Goal: Task Accomplishment & Management: Complete application form

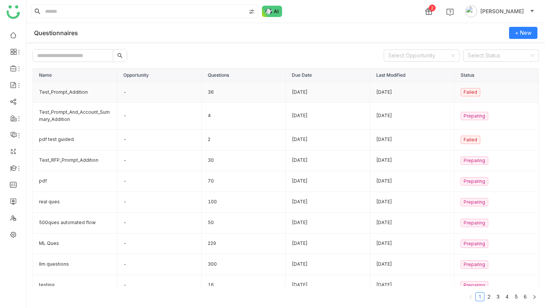
click at [86, 89] on td "Test_Prompt_Addition" at bounding box center [75, 92] width 84 height 21
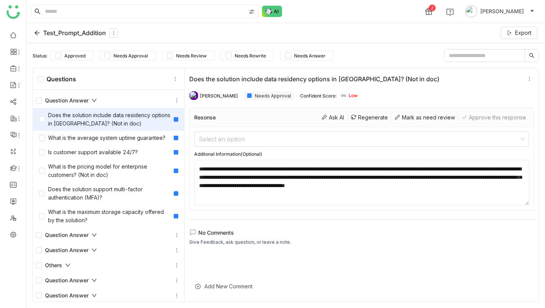
click at [73, 33] on div "Test_Prompt_Addition" at bounding box center [76, 32] width 84 height 9
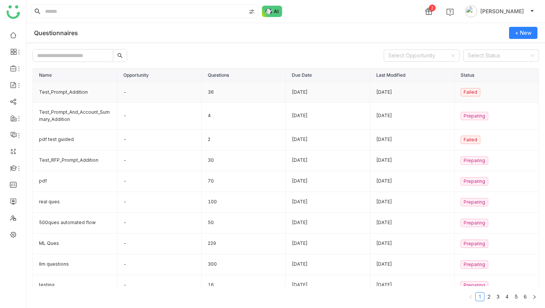
click at [85, 91] on td "Test_Prompt_Addition" at bounding box center [75, 92] width 84 height 21
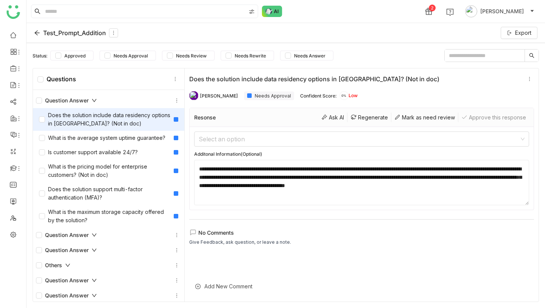
click at [325, 174] on textarea "**********" at bounding box center [361, 182] width 335 height 45
click at [39, 35] on icon at bounding box center [37, 33] width 6 height 6
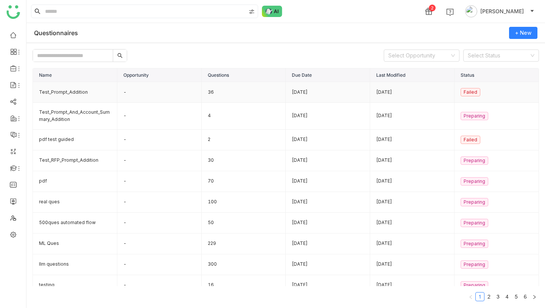
click at [79, 92] on td "Test_Prompt_Addition" at bounding box center [75, 92] width 84 height 21
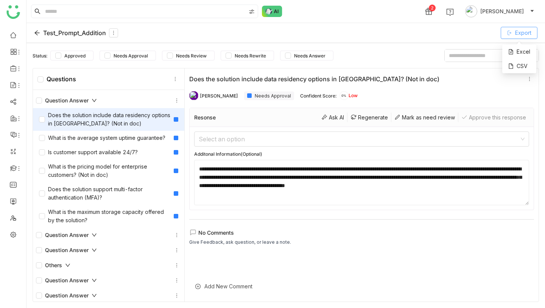
click at [509, 33] on icon at bounding box center [509, 33] width 4 height 4
click at [46, 34] on div "Test_Prompt_Addition" at bounding box center [76, 32] width 84 height 9
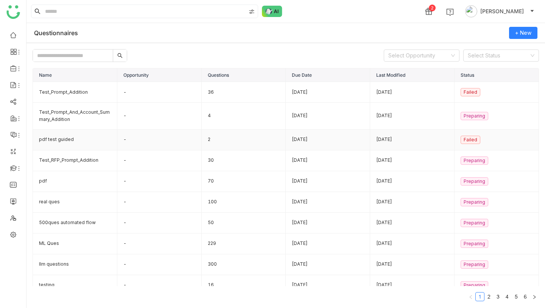
click at [134, 144] on td "-" at bounding box center [159, 140] width 84 height 21
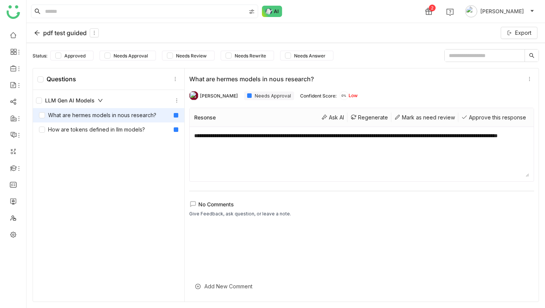
click at [54, 30] on div "pdf test guided" at bounding box center [66, 32] width 65 height 9
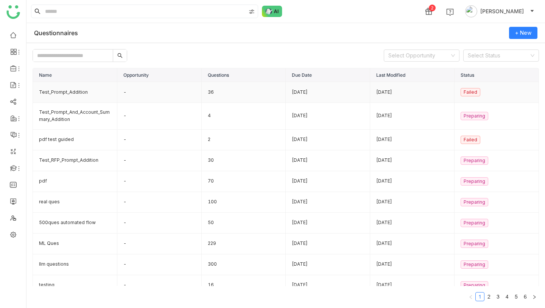
click at [136, 92] on td "-" at bounding box center [159, 92] width 84 height 21
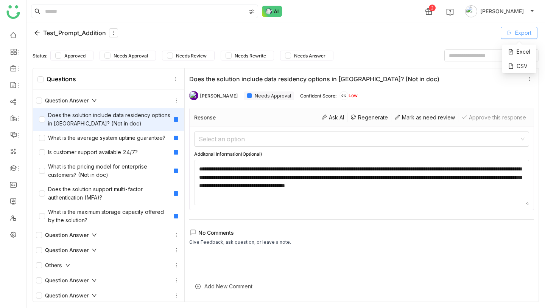
click at [525, 33] on span "Export" at bounding box center [523, 33] width 16 height 8
click at [518, 51] on div "Excel" at bounding box center [519, 52] width 34 height 14
click at [37, 34] on icon at bounding box center [37, 33] width 6 height 6
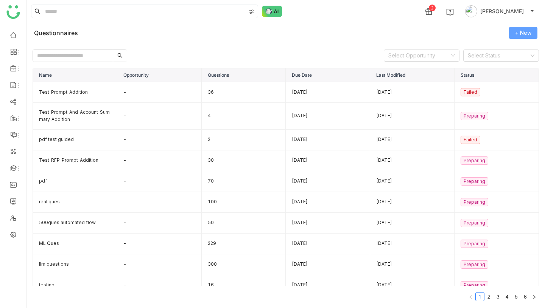
click at [517, 33] on span "+ New" at bounding box center [523, 33] width 16 height 8
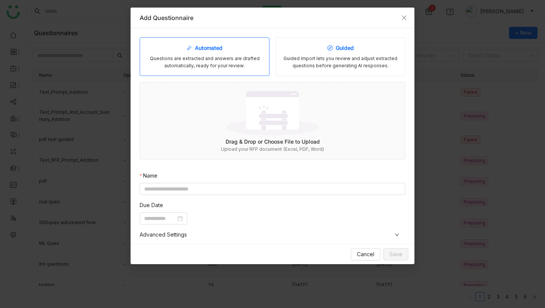
click at [329, 62] on div "Guided Import lets you review and adjust extracted questions before generating …" at bounding box center [340, 62] width 117 height 14
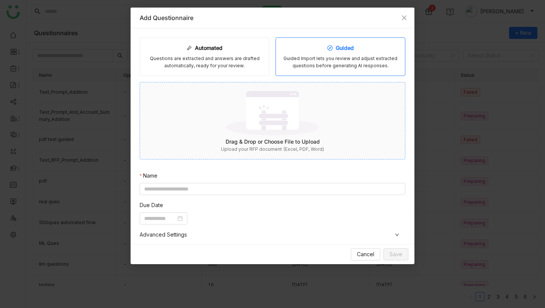
click at [283, 131] on img at bounding box center [272, 113] width 93 height 49
click at [279, 187] on input at bounding box center [273, 189] width 266 height 12
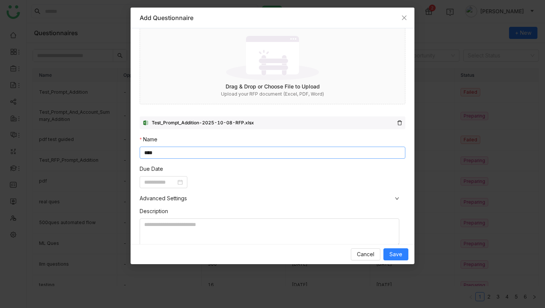
scroll to position [137, 0]
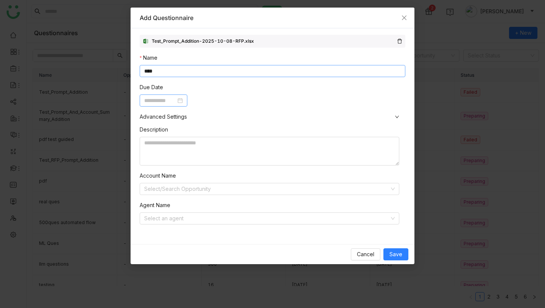
type input "****"
click at [156, 101] on input at bounding box center [160, 100] width 32 height 8
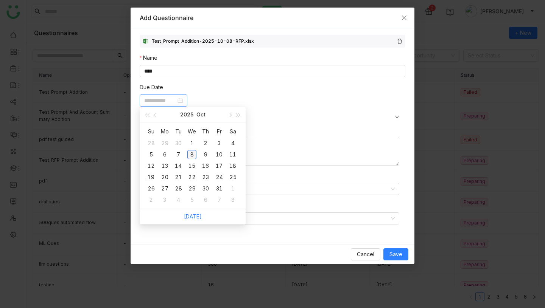
click at [191, 154] on div "8" at bounding box center [191, 154] width 9 height 9
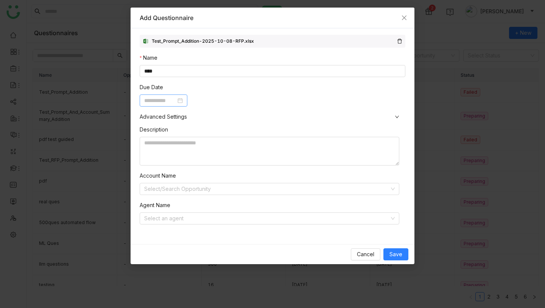
type input "**********"
click at [212, 215] on input at bounding box center [266, 218] width 245 height 11
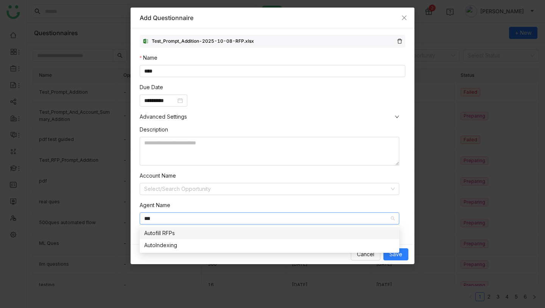
type input "***"
click at [202, 231] on div "Autofill RFPs" at bounding box center [269, 233] width 250 height 8
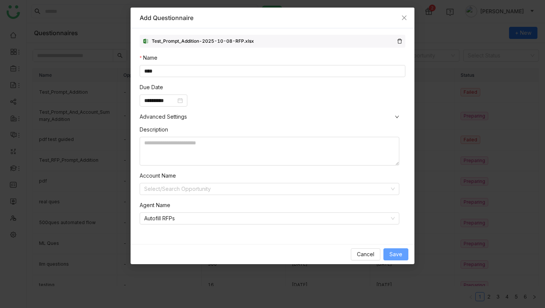
click at [394, 255] on span "Save" at bounding box center [395, 254] width 13 height 8
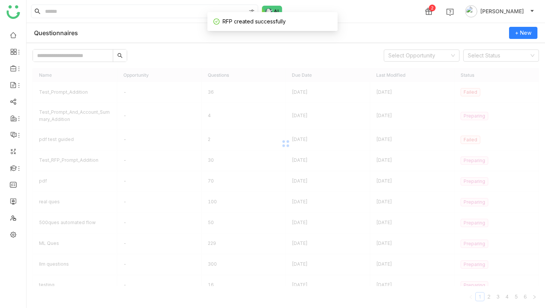
scroll to position [118, 0]
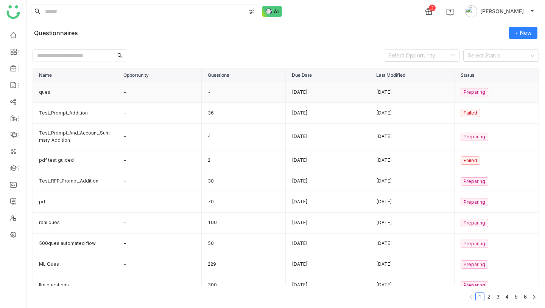
click at [94, 93] on td "ques" at bounding box center [75, 92] width 84 height 21
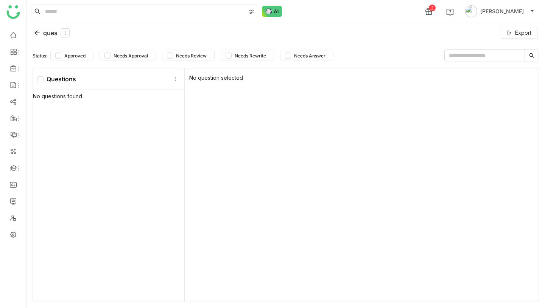
click at [45, 31] on div "ques" at bounding box center [52, 32] width 36 height 9
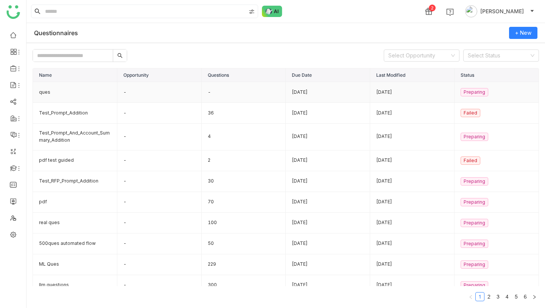
click at [272, 90] on td "-" at bounding box center [244, 92] width 84 height 21
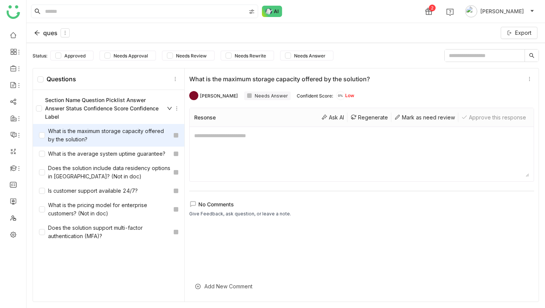
click at [168, 108] on icon at bounding box center [169, 108] width 5 height 5
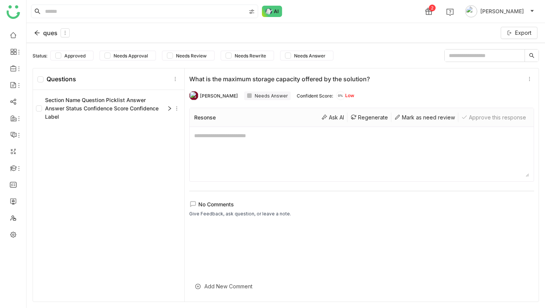
click at [168, 108] on icon at bounding box center [169, 108] width 5 height 5
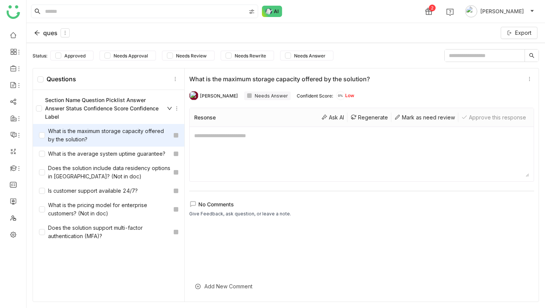
click at [37, 33] on icon at bounding box center [36, 33] width 5 height 5
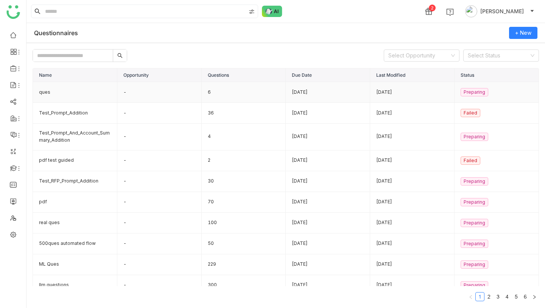
click at [211, 94] on td "6" at bounding box center [244, 92] width 84 height 21
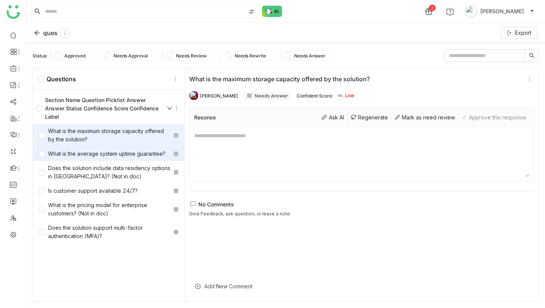
click at [121, 154] on div "What is the average system uptime guarantee?" at bounding box center [102, 154] width 126 height 8
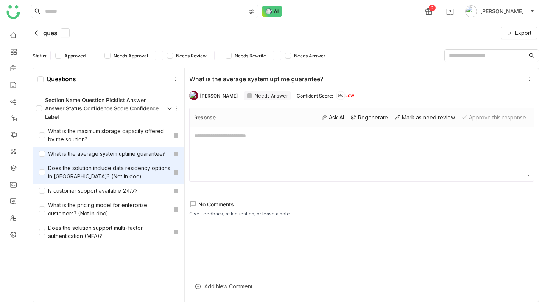
click at [121, 177] on div "Does the solution include data residency options in [GEOGRAPHIC_DATA]? (Not in …" at bounding box center [105, 172] width 132 height 17
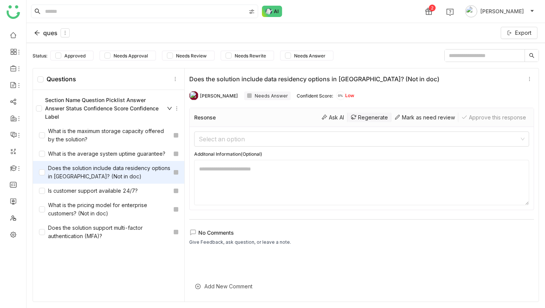
click at [366, 118] on div "Regenerate" at bounding box center [369, 117] width 44 height 9
click at [118, 157] on div "What is the average system uptime guarantee?" at bounding box center [102, 154] width 126 height 8
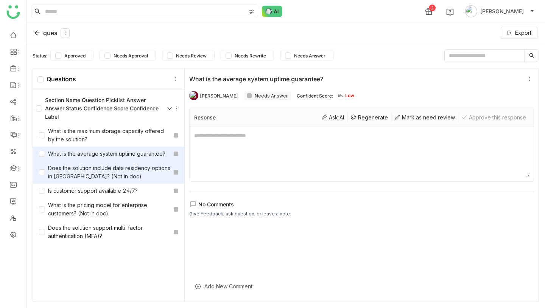
click at [113, 172] on div "Does the solution include data residency options in [GEOGRAPHIC_DATA]? (Not in …" at bounding box center [105, 172] width 132 height 17
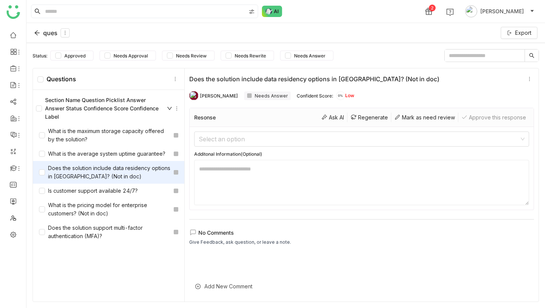
click at [77, 124] on div "Section Name Question Picklist Answer Answer Status Confidence Score Confidence…" at bounding box center [108, 108] width 151 height 31
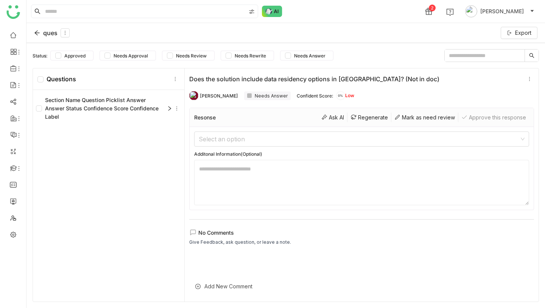
click at [69, 112] on div "Section Name Question Picklist Answer Answer Status Confidence Score Confidence…" at bounding box center [104, 108] width 136 height 25
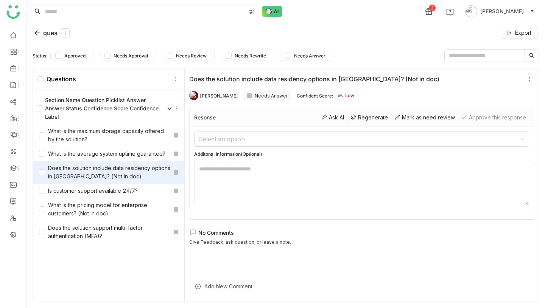
click at [42, 31] on div "ques" at bounding box center [52, 32] width 36 height 9
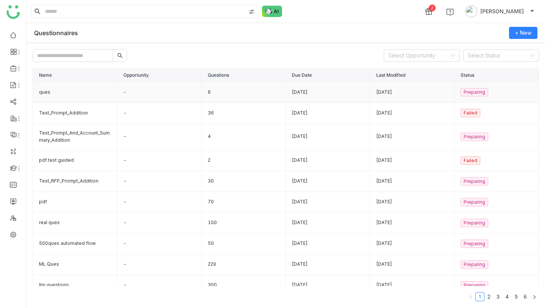
click at [154, 96] on td "-" at bounding box center [159, 92] width 84 height 21
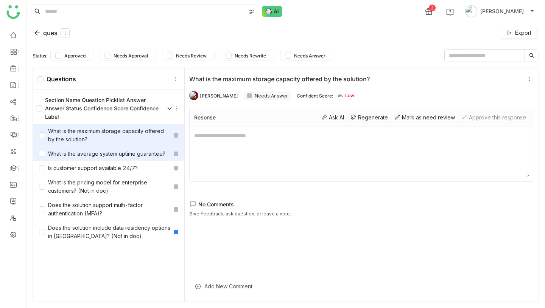
click at [101, 155] on div "What is the average system uptime guarantee?" at bounding box center [102, 154] width 126 height 8
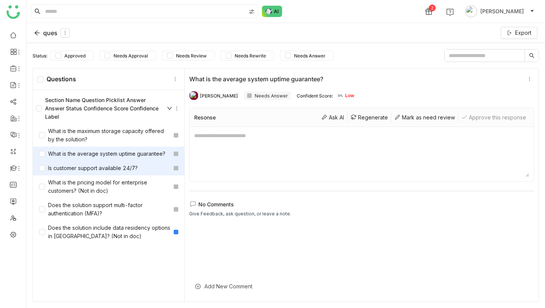
click at [101, 167] on div "Is customer support available 24/7?" at bounding box center [88, 168] width 99 height 8
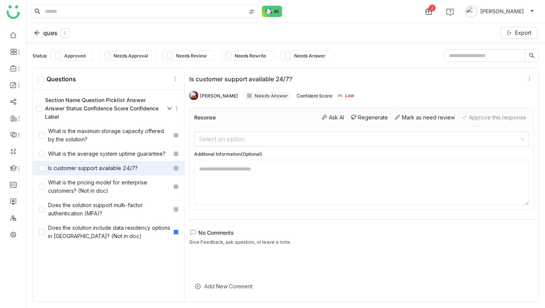
click at [46, 34] on div "ques" at bounding box center [52, 32] width 36 height 9
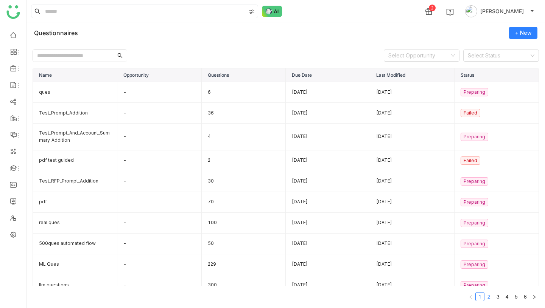
click at [490, 298] on link "2" at bounding box center [489, 297] width 8 height 8
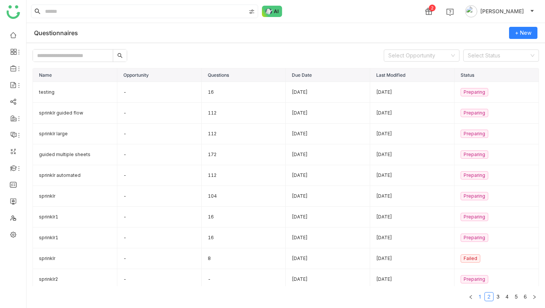
click at [479, 298] on link "1" at bounding box center [479, 297] width 8 height 8
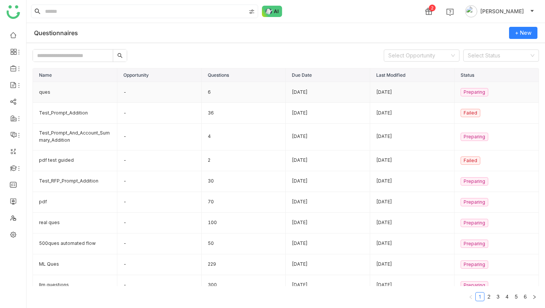
click at [92, 94] on td "ques" at bounding box center [75, 92] width 84 height 21
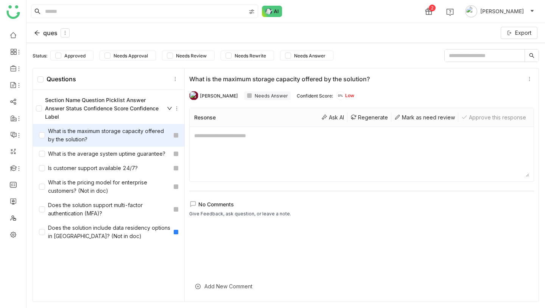
click at [47, 30] on div "ques" at bounding box center [52, 32] width 36 height 9
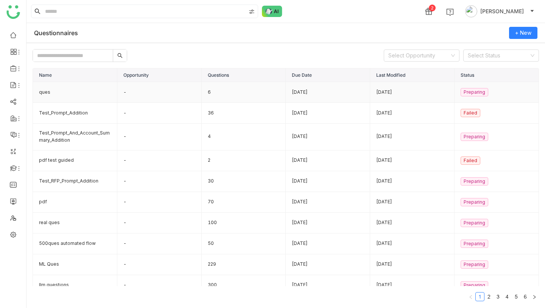
click at [182, 92] on td "-" at bounding box center [159, 92] width 84 height 21
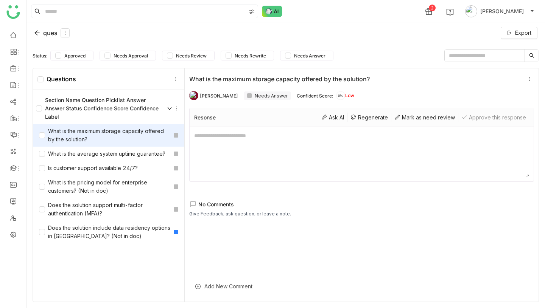
click at [45, 33] on div "ques" at bounding box center [52, 32] width 36 height 9
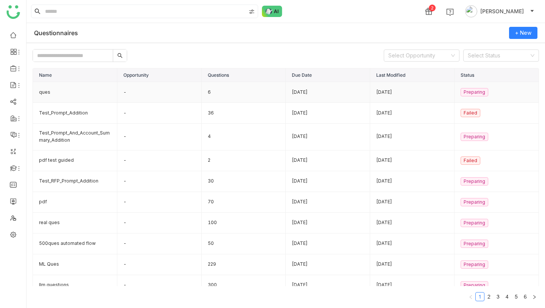
click at [184, 95] on td "-" at bounding box center [159, 92] width 84 height 21
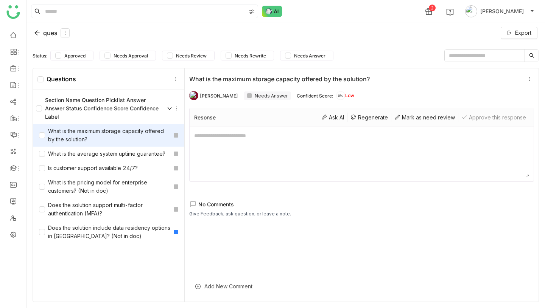
click at [43, 33] on div "ques" at bounding box center [52, 32] width 36 height 9
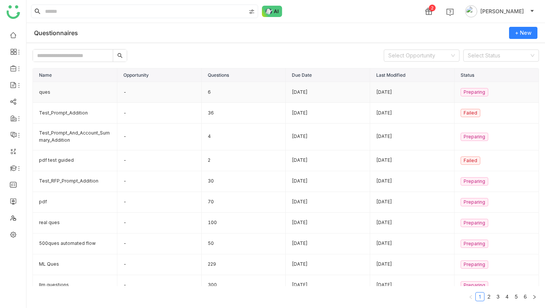
click at [146, 95] on td "-" at bounding box center [159, 92] width 84 height 21
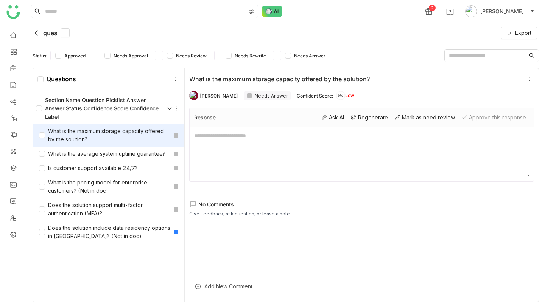
click at [45, 33] on div "ques" at bounding box center [52, 32] width 36 height 9
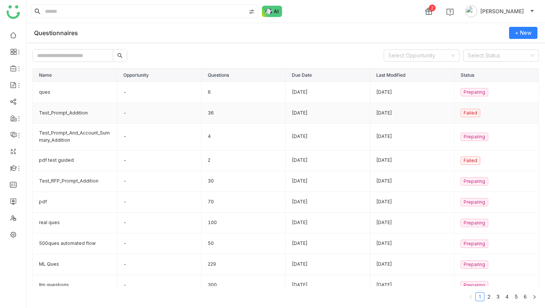
click at [181, 114] on td "-" at bounding box center [159, 113] width 84 height 21
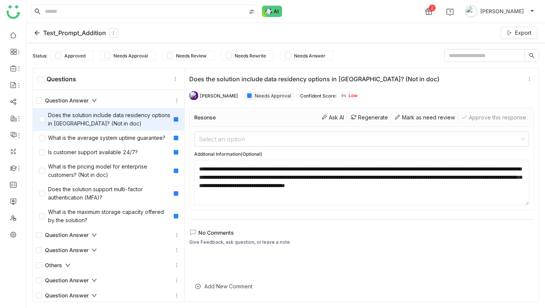
click at [57, 29] on div "Test_Prompt_Addition" at bounding box center [76, 32] width 84 height 9
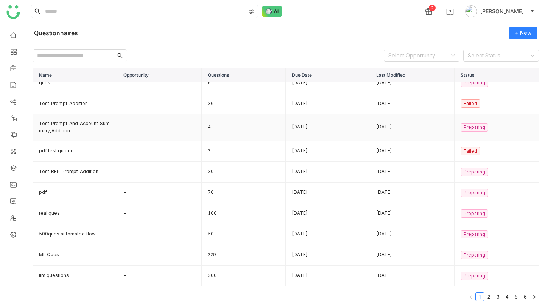
scroll to position [4, 0]
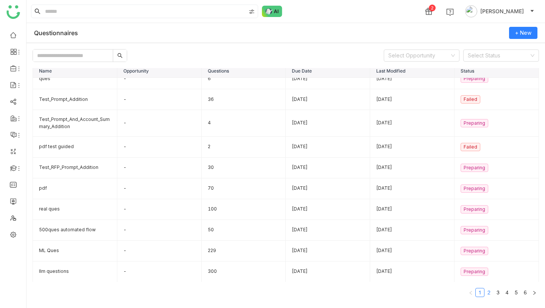
click at [491, 291] on link "2" at bounding box center [489, 293] width 8 height 8
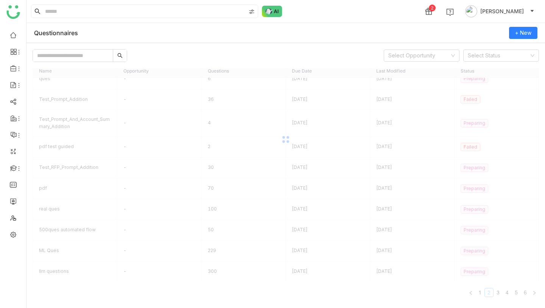
scroll to position [4, 0]
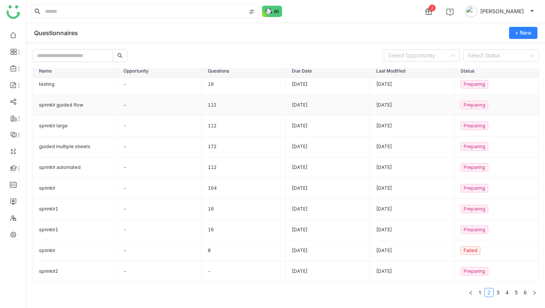
click at [218, 102] on td "112" at bounding box center [244, 105] width 84 height 21
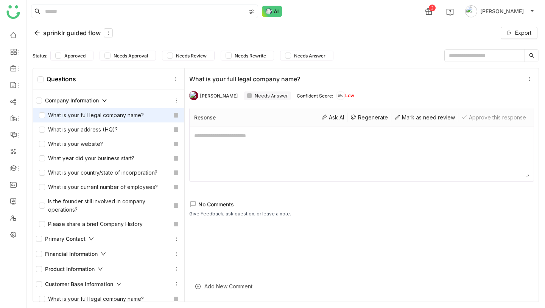
click at [38, 34] on icon at bounding box center [37, 33] width 6 height 6
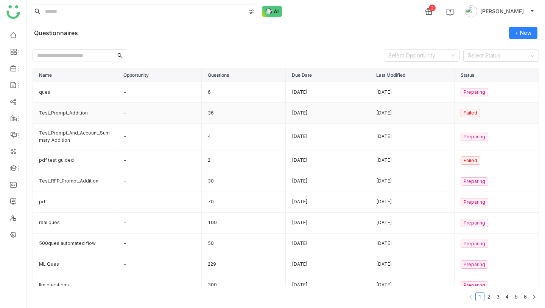
click at [209, 118] on td "36" at bounding box center [244, 113] width 84 height 21
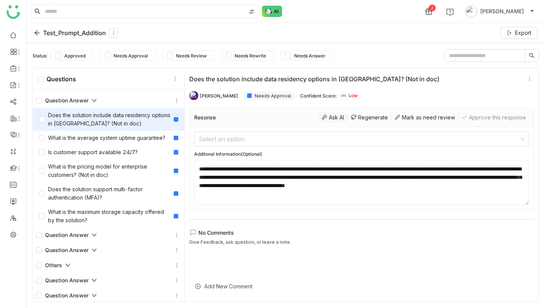
click at [326, 117] on div "Ask AI" at bounding box center [332, 117] width 29 height 9
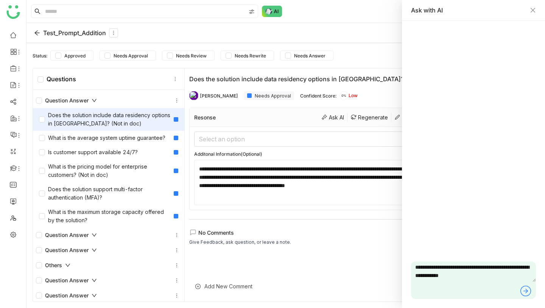
click at [503, 279] on textarea "**********" at bounding box center [473, 272] width 125 height 20
type textarea "**********"
click at [523, 291] on icon at bounding box center [525, 291] width 12 height 12
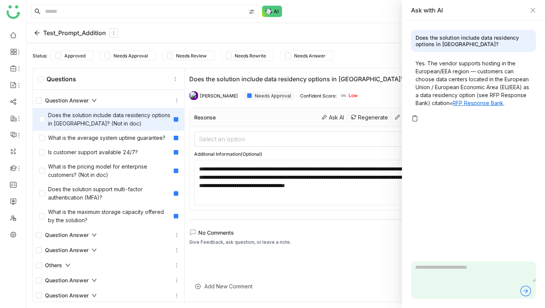
click at [467, 106] on link "RFP Response Bank" at bounding box center [477, 103] width 51 height 6
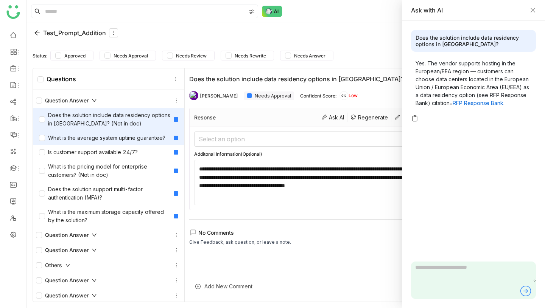
click at [118, 141] on div "What is the average system uptime guarantee?" at bounding box center [102, 138] width 126 height 8
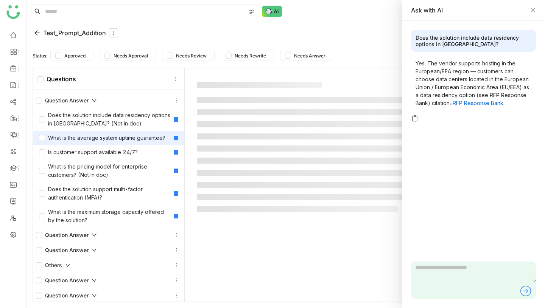
type textarea "**********"
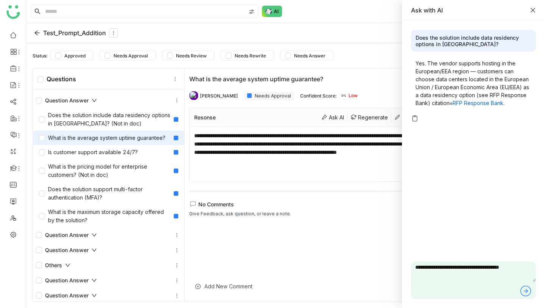
click at [533, 8] on icon "Close" at bounding box center [533, 10] width 6 height 6
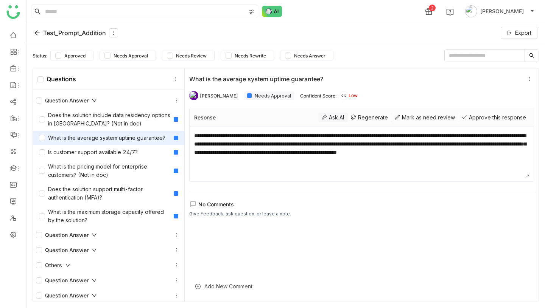
click at [331, 118] on div "Ask AI" at bounding box center [332, 117] width 29 height 9
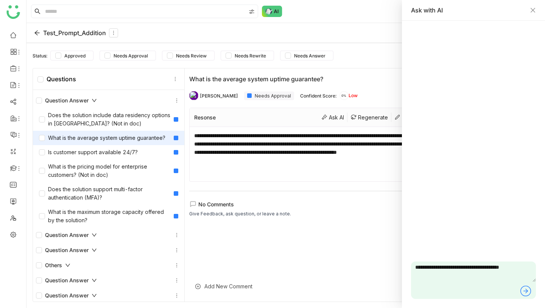
click at [524, 287] on icon at bounding box center [525, 291] width 12 height 12
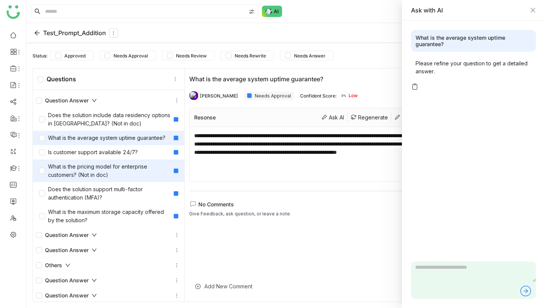
click at [109, 170] on div "What is the pricing model for enterprise customers? (Not in doc)" at bounding box center [105, 171] width 132 height 17
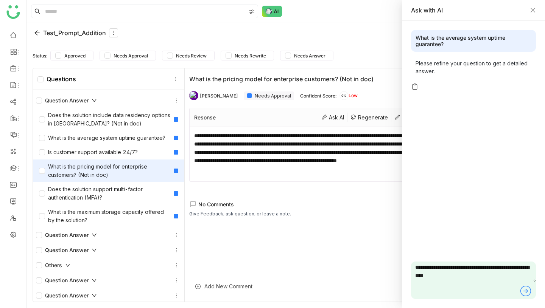
drag, startPoint x: 482, startPoint y: 280, endPoint x: 447, endPoint y: 277, distance: 35.3
click at [447, 277] on textarea "**********" at bounding box center [473, 272] width 125 height 20
type textarea "**********"
click at [526, 291] on icon at bounding box center [526, 291] width 3 height 5
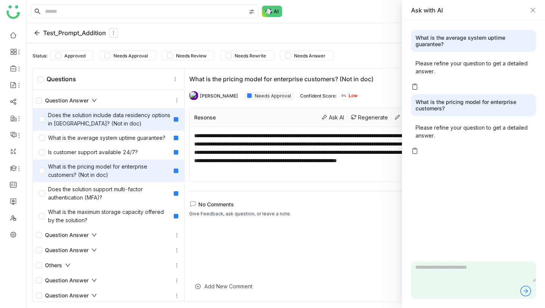
click at [110, 121] on div "Does the solution include data residency options in [GEOGRAPHIC_DATA]? (Not in …" at bounding box center [105, 119] width 132 height 17
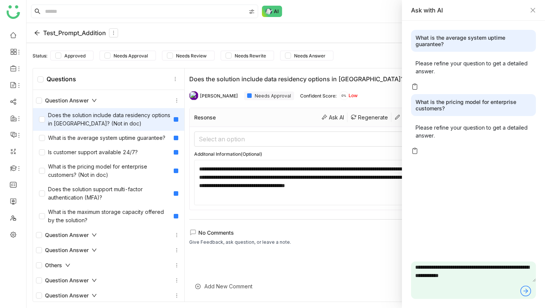
drag, startPoint x: 508, startPoint y: 278, endPoint x: 464, endPoint y: 277, distance: 44.3
click at [464, 277] on textarea "**********" at bounding box center [473, 272] width 125 height 20
type textarea "**********"
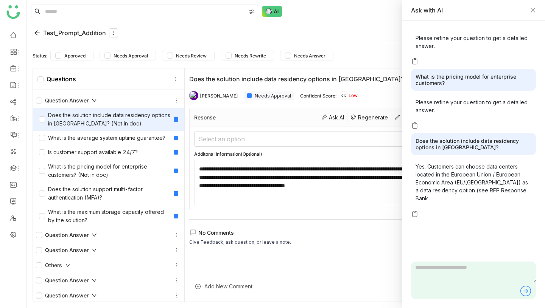
scroll to position [33, 0]
